Goal: Information Seeking & Learning: Learn about a topic

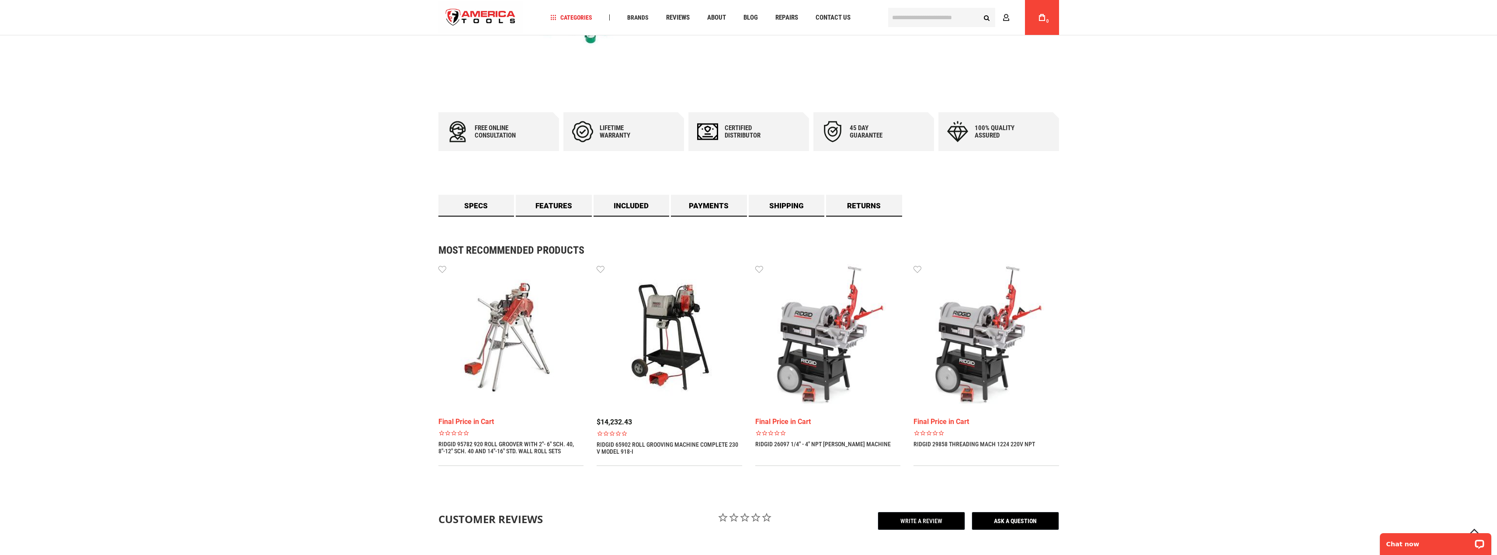
scroll to position [306, 0]
click at [636, 206] on link "Included" at bounding box center [631, 205] width 76 height 22
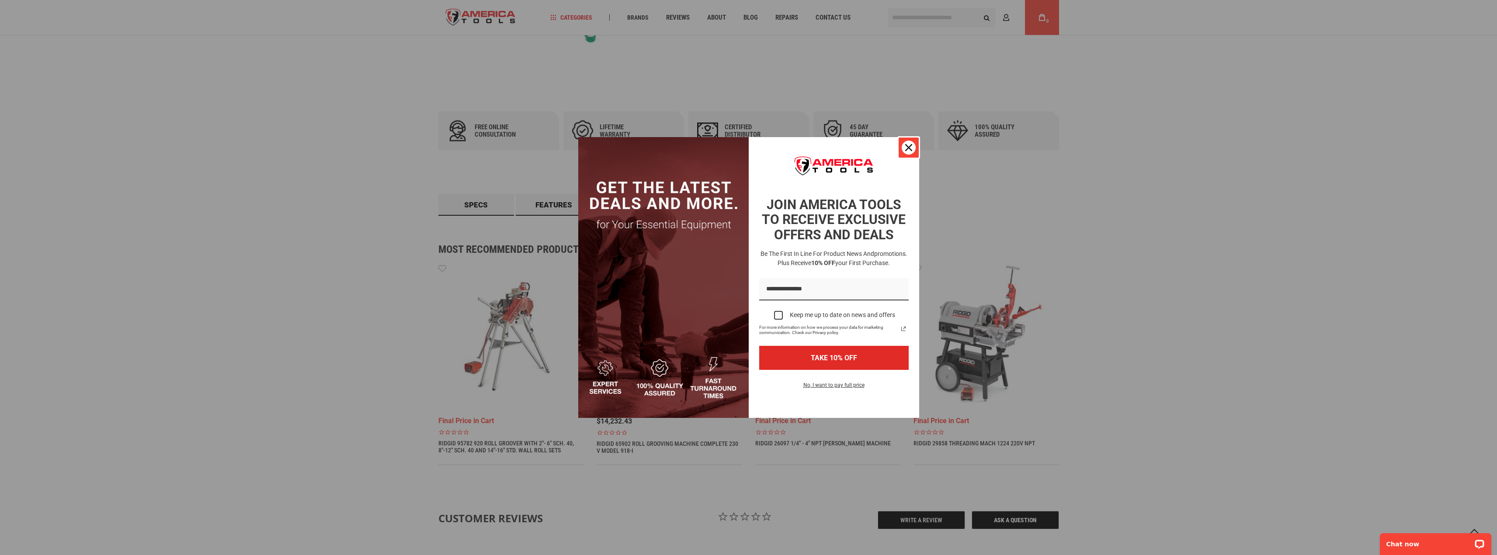
click at [908, 149] on icon "close icon" at bounding box center [908, 147] width 7 height 7
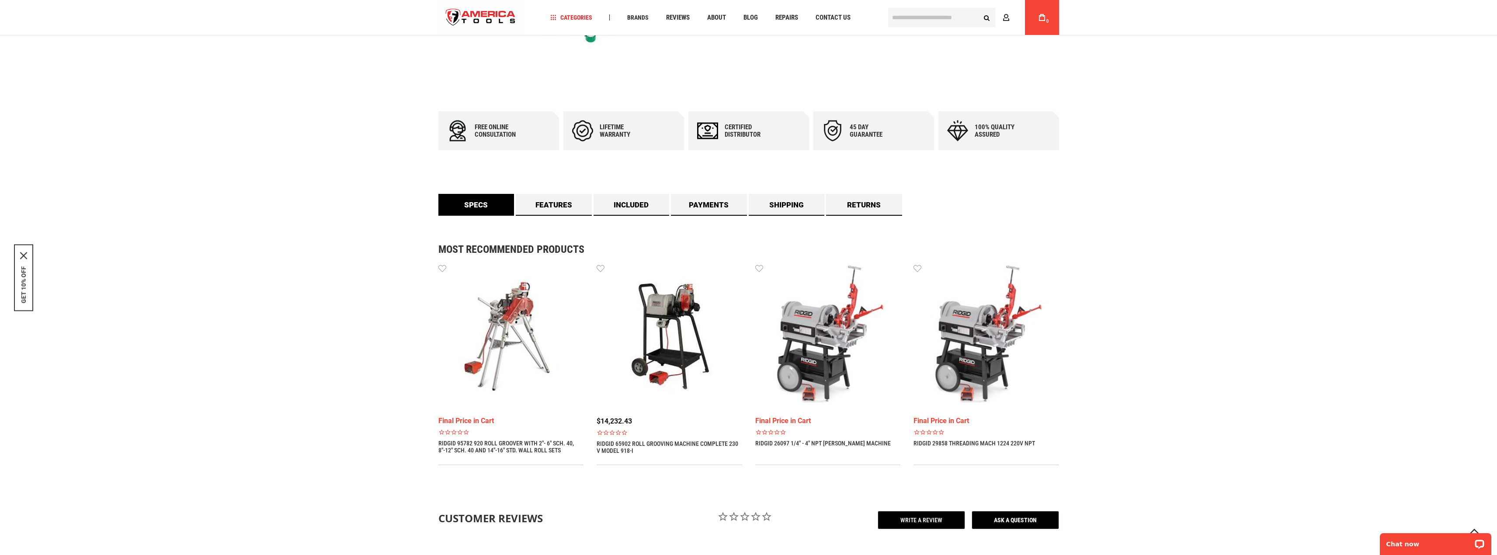
click at [482, 212] on link "Specs" at bounding box center [476, 205] width 76 height 22
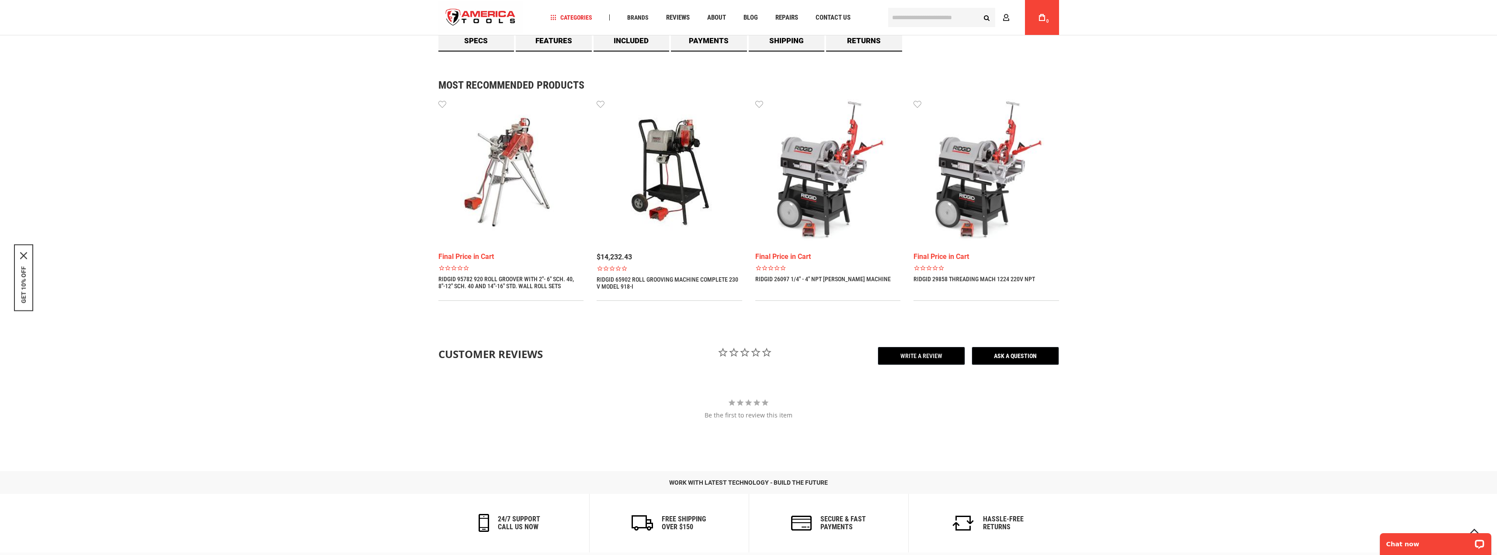
scroll to position [306, 0]
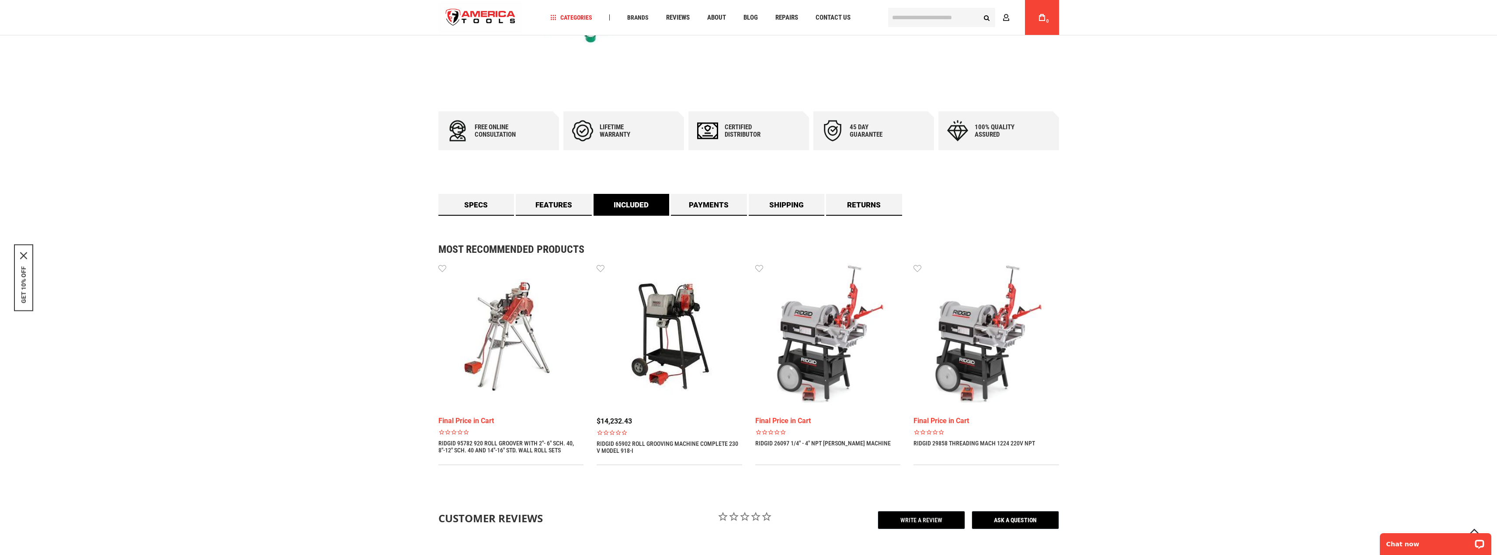
click at [610, 212] on link "Included" at bounding box center [631, 205] width 76 height 22
click at [558, 202] on link "Features" at bounding box center [554, 205] width 76 height 22
click at [495, 206] on link "Specs" at bounding box center [476, 205] width 76 height 22
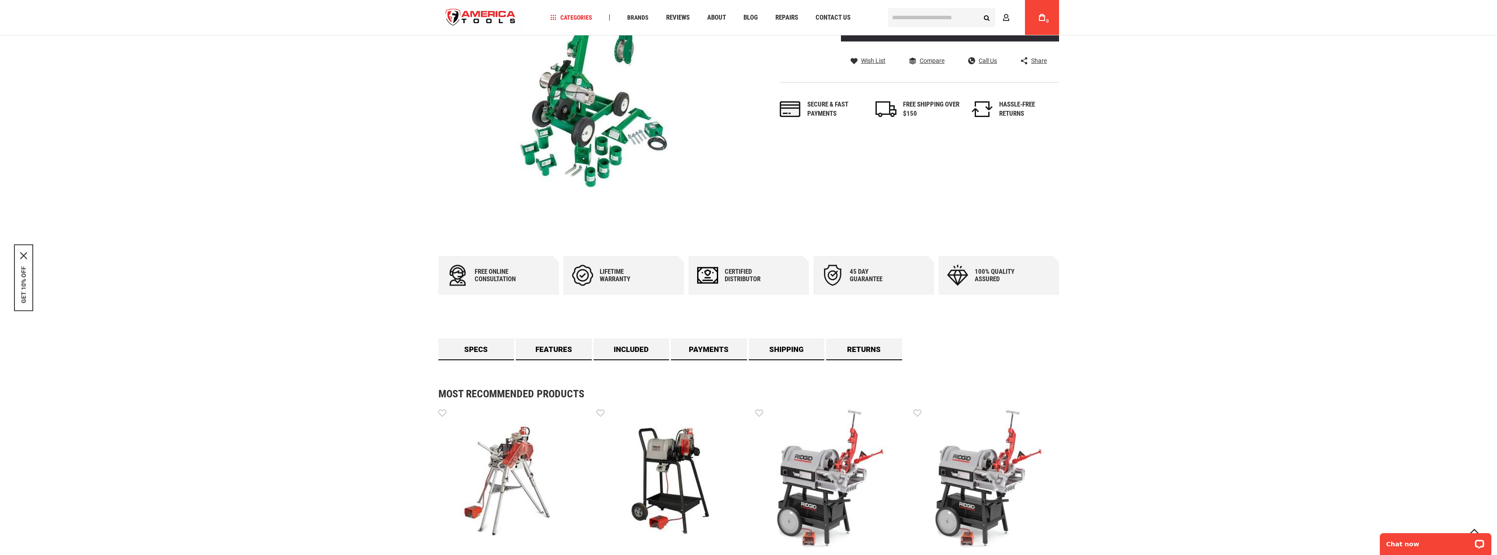
scroll to position [44, 0]
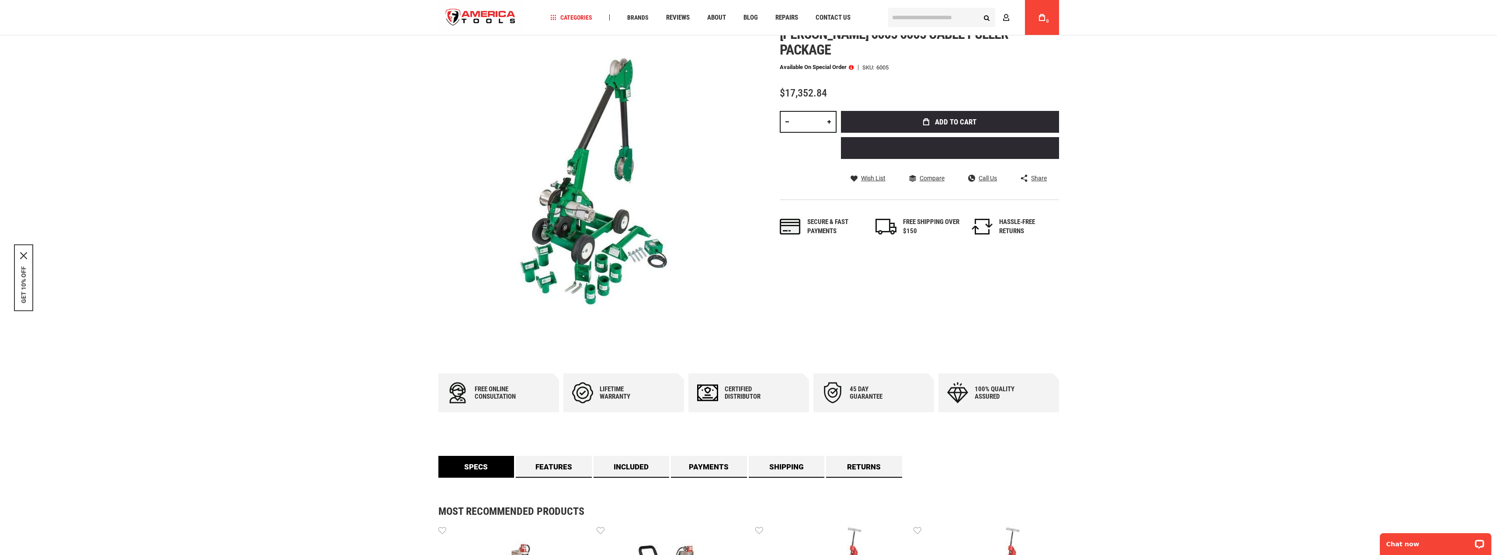
click at [500, 477] on link "Specs" at bounding box center [476, 467] width 76 height 22
